Goal: Task Accomplishment & Management: Use online tool/utility

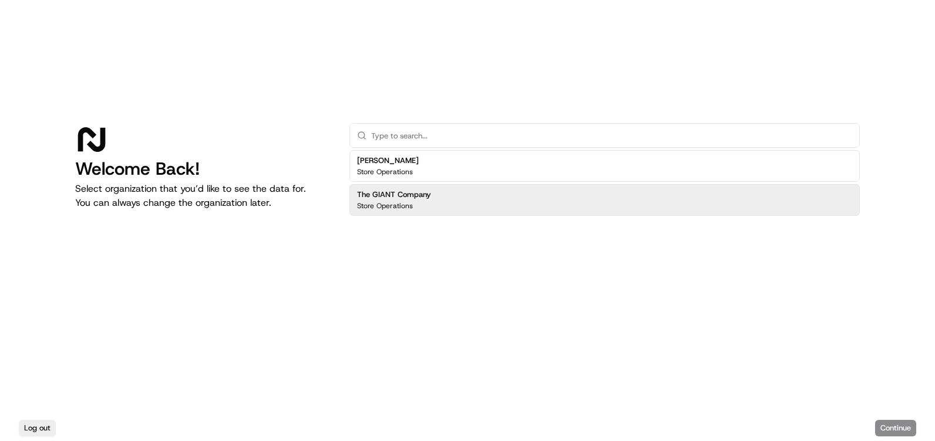
click at [527, 198] on div "The GIANT Company Store Operations" at bounding box center [604, 200] width 510 height 32
click at [902, 424] on button "Continue" at bounding box center [895, 428] width 41 height 16
